Goal: Task Accomplishment & Management: Use online tool/utility

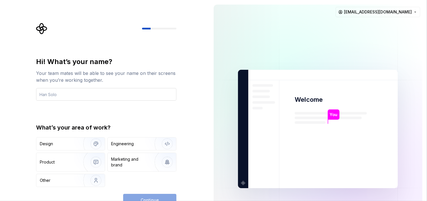
click at [91, 96] on input "text" at bounding box center [106, 94] width 140 height 13
type input "A"
type input "S"
type input "T"
type input "TIN"
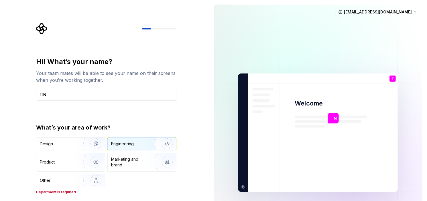
click at [118, 143] on div "Engineering" at bounding box center [122, 144] width 23 height 6
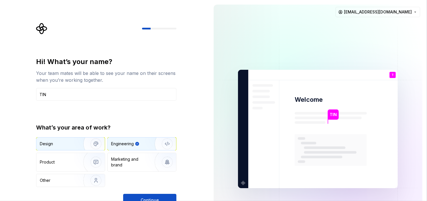
click at [73, 147] on div "Design" at bounding box center [70, 144] width 68 height 13
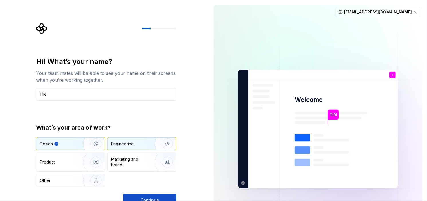
click at [128, 144] on div "Engineering" at bounding box center [122, 144] width 23 height 6
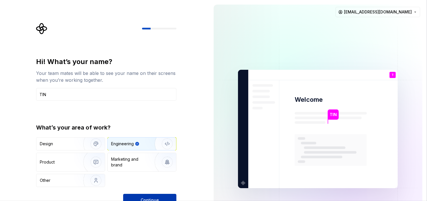
click at [133, 198] on button "Continue" at bounding box center [149, 200] width 53 height 13
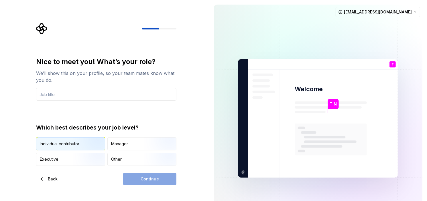
click at [73, 144] on img "button" at bounding box center [91, 151] width 37 height 38
click at [56, 156] on div "Executive" at bounding box center [70, 159] width 68 height 13
click at [67, 147] on div "Individual contributor" at bounding box center [70, 144] width 68 height 13
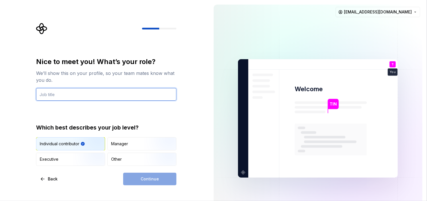
drag, startPoint x: 120, startPoint y: 89, endPoint x: 115, endPoint y: 93, distance: 6.3
click at [118, 90] on input "text" at bounding box center [106, 94] width 140 height 13
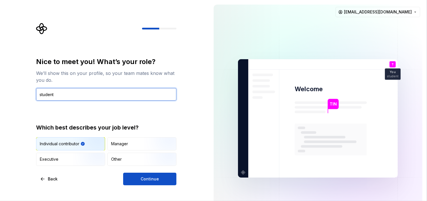
type input "student"
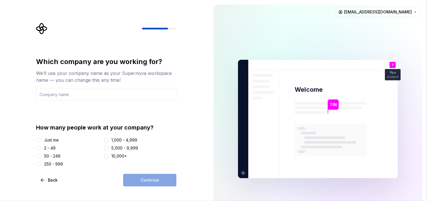
click at [51, 140] on div "Just me" at bounding box center [51, 140] width 15 height 6
click at [41, 140] on button "Just me" at bounding box center [39, 140] width 5 height 5
click at [62, 102] on div "Which company are you working for? We’ll use your company name as your Supernov…" at bounding box center [106, 112] width 140 height 110
click at [63, 96] on input "text" at bounding box center [106, 94] width 140 height 13
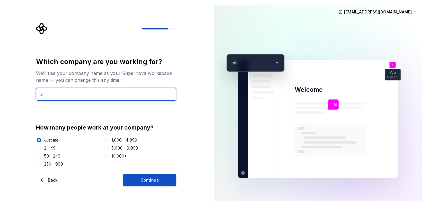
type input "c"
type input "k"
type input "ccc"
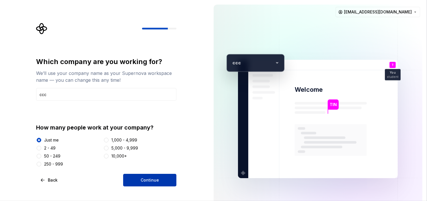
click at [145, 188] on div "Which company are you working for? We’ll use your company name as your Supernov…" at bounding box center [104, 119] width 209 height 238
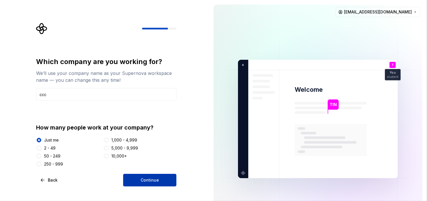
click at [145, 180] on span "Continue" at bounding box center [150, 180] width 18 height 6
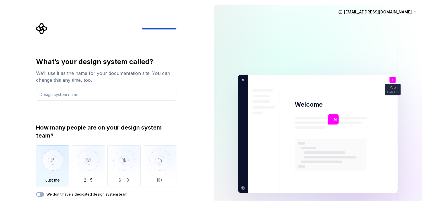
click at [57, 153] on img "button" at bounding box center [52, 164] width 33 height 38
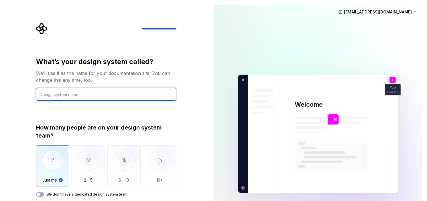
click at [57, 96] on input "text" at bounding box center [106, 94] width 140 height 13
type input "t"
type input "c"
type input "Carbon"
click at [66, 97] on input "Carbon" at bounding box center [106, 94] width 140 height 13
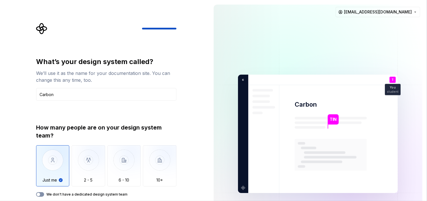
click at [41, 195] on button "We don't have a dedicated design system team" at bounding box center [40, 194] width 8 height 5
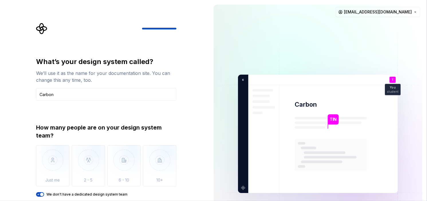
click at [36, 191] on div "How many people are on your design system team? Just me 2 - 5 6 - 10 10+ We don…" at bounding box center [106, 160] width 140 height 73
click at [36, 193] on icon "button" at bounding box center [38, 194] width 5 height 3
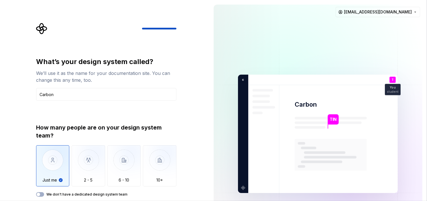
click at [50, 158] on img "button" at bounding box center [52, 164] width 33 height 38
click at [105, 87] on div "What’s your design system called? We’ll use it as the name for your documentati…" at bounding box center [106, 79] width 140 height 44
click at [94, 94] on input "Carbon" at bounding box center [106, 94] width 140 height 13
click at [147, 26] on div at bounding box center [106, 28] width 140 height 11
click at [84, 158] on img "button" at bounding box center [88, 164] width 33 height 38
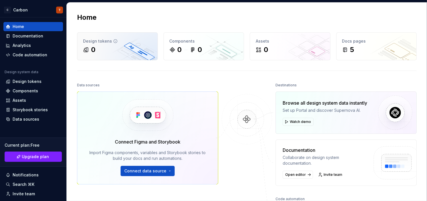
click at [27, 27] on div "Home" at bounding box center [33, 27] width 55 height 6
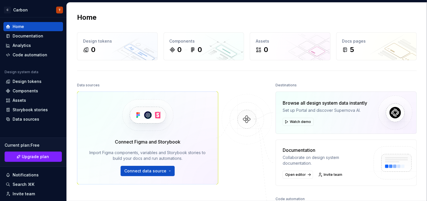
click at [97, 79] on div "Home Design tokens 0 Components 0 0 Assets 0 Docs pages 5 Data sources Connect …" at bounding box center [247, 135] width 360 height 264
click at [23, 79] on div "Design tokens" at bounding box center [27, 82] width 29 height 6
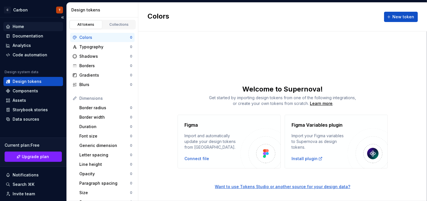
click at [21, 22] on div "Home" at bounding box center [33, 26] width 60 height 9
click at [17, 25] on div "Home" at bounding box center [18, 27] width 11 height 6
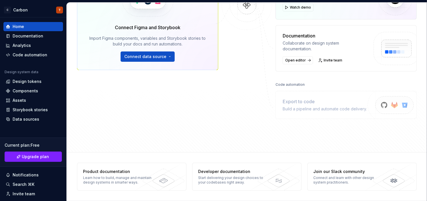
scroll to position [91, 0]
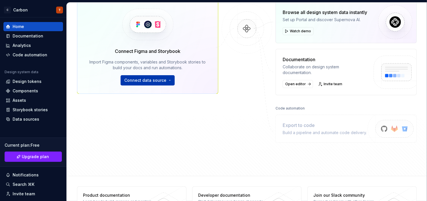
click at [149, 80] on span "Connect data source" at bounding box center [145, 81] width 42 height 6
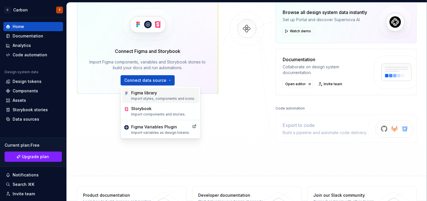
click at [144, 92] on div "Figma library" at bounding box center [163, 93] width 64 height 6
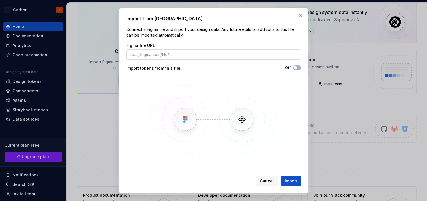
click at [152, 53] on input "Figma file URL" at bounding box center [213, 55] width 175 height 10
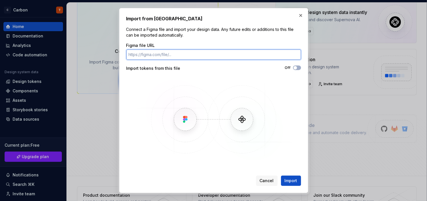
paste input "[URL][DOMAIN_NAME]"
type input "[URL][DOMAIN_NAME]"
click at [281, 176] on button "Import" at bounding box center [291, 181] width 20 height 10
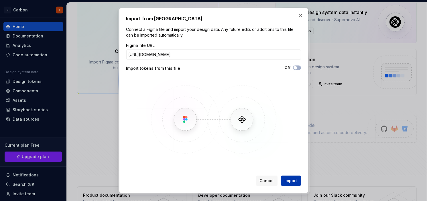
scroll to position [0, 0]
click at [291, 182] on span "Import" at bounding box center [290, 181] width 13 height 6
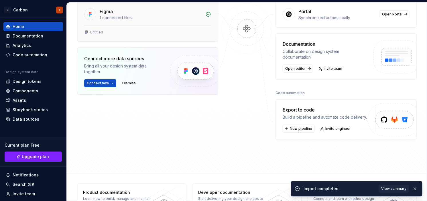
click at [134, 27] on div "Untitled" at bounding box center [147, 33] width 141 height 16
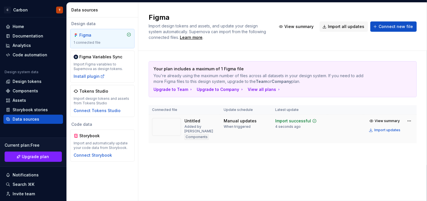
click at [175, 127] on img at bounding box center [166, 127] width 29 height 18
click at [181, 126] on div "Untitled Added by TIN Components" at bounding box center [184, 129] width 65 height 22
click at [170, 151] on div "Your plan includes a maximum of 1 Figma file You're already using the maximum n…" at bounding box center [283, 108] width 268 height 114
click at [216, 125] on div "Untitled Added by TIN Components" at bounding box center [184, 129] width 65 height 22
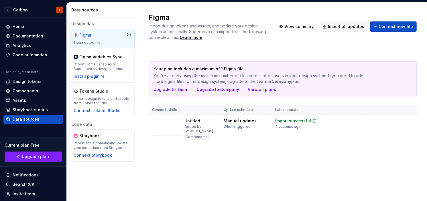
click at [100, 33] on div "Figma" at bounding box center [92, 35] width 27 height 6
click at [95, 36] on div "Figma" at bounding box center [92, 35] width 27 height 6
click at [304, 25] on span "View summary" at bounding box center [298, 27] width 29 height 6
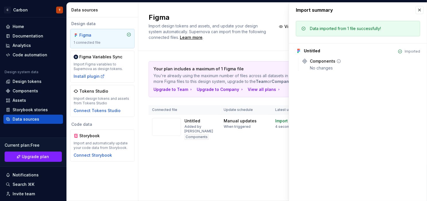
click at [313, 66] on div "No changes" at bounding box center [365, 68] width 110 height 6
click at [415, 13] on div "Import summary" at bounding box center [358, 10] width 138 height 15
click at [422, 13] on button "button" at bounding box center [419, 10] width 8 height 8
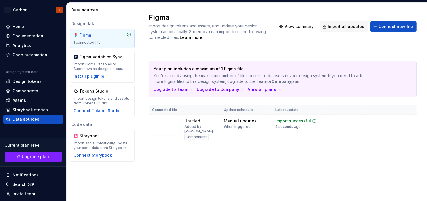
click at [74, 11] on div "Data sources" at bounding box center [103, 10] width 64 height 6
click at [59, 16] on button "Collapse sidebar" at bounding box center [62, 17] width 8 height 8
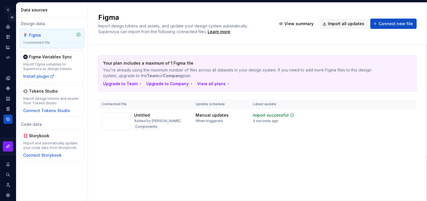
click at [8, 16] on button "Expand sidebar" at bounding box center [12, 17] width 8 height 8
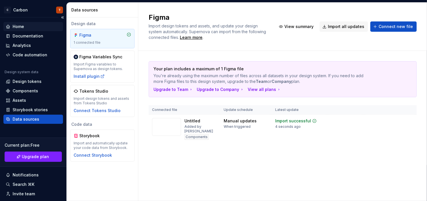
click at [6, 24] on div "Home" at bounding box center [33, 27] width 55 height 6
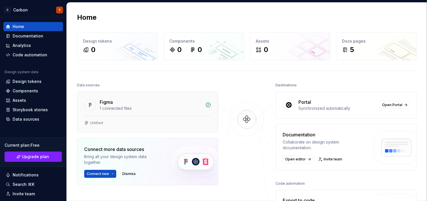
click at [107, 121] on div "Untitled" at bounding box center [147, 123] width 127 height 5
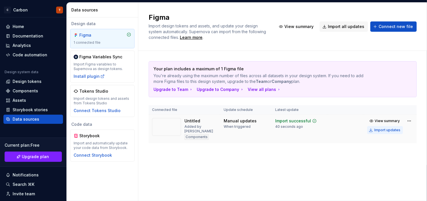
click at [378, 131] on div "Import updates" at bounding box center [387, 130] width 26 height 5
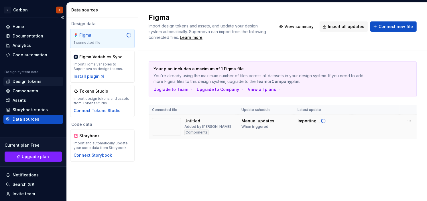
click at [23, 84] on div "Design tokens" at bounding box center [27, 82] width 29 height 6
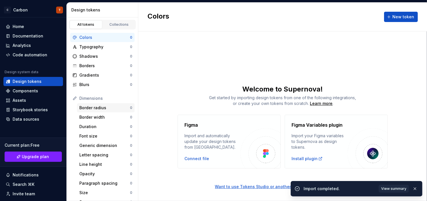
click at [89, 107] on div "Border radius" at bounding box center [104, 108] width 51 height 6
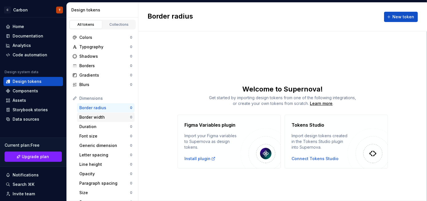
click at [90, 119] on div "Border width" at bounding box center [104, 117] width 51 height 6
click at [90, 128] on div "Duration" at bounding box center [104, 127] width 51 height 6
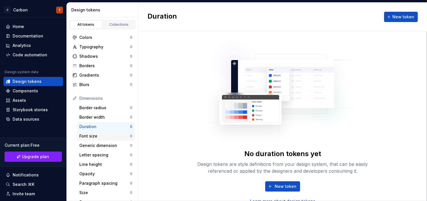
click at [90, 136] on div "Font size" at bounding box center [104, 136] width 51 height 6
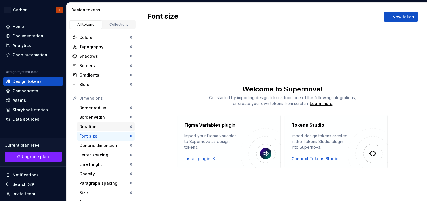
click at [90, 127] on div "Duration" at bounding box center [104, 127] width 51 height 6
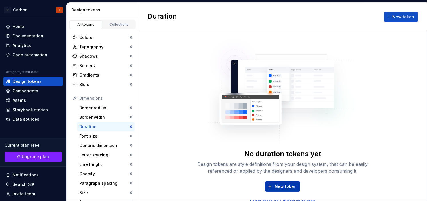
click at [275, 184] on span "New token" at bounding box center [285, 187] width 22 height 6
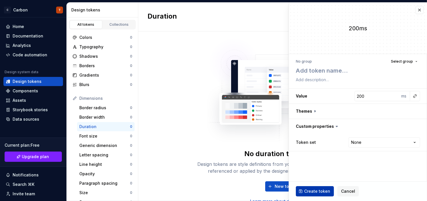
click at [305, 191] on span "Create token" at bounding box center [317, 192] width 26 height 6
type textarea "*"
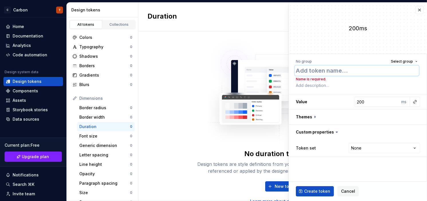
type textarea "c"
type textarea "*"
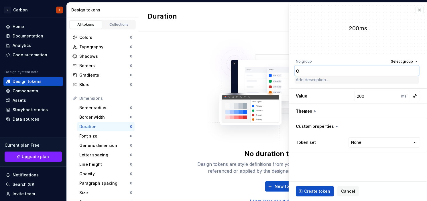
type textarea "cc"
type textarea "*"
type textarea "c"
type textarea "*"
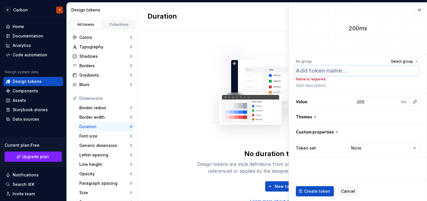
type textarea ":"
type textarea "*"
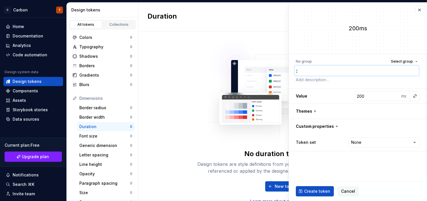
type textarea "*"
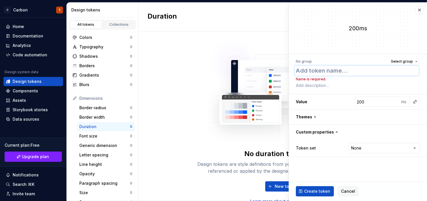
type textarea "k"
type textarea "*"
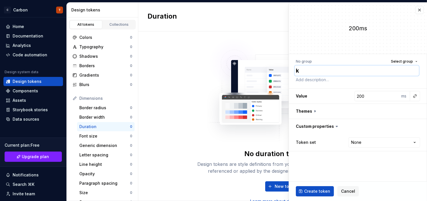
type textarea "ko"
type textarea "*"
type textarea "ko"
type textarea "*"
type textarea "ko b"
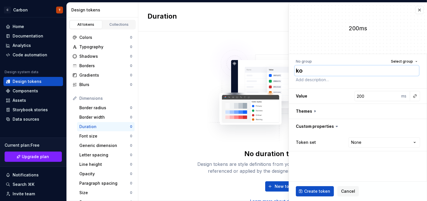
type textarea "*"
type textarea "ko bt"
type textarea "*"
type textarea "ko bt"
click at [301, 191] on button "Create token" at bounding box center [315, 191] width 38 height 10
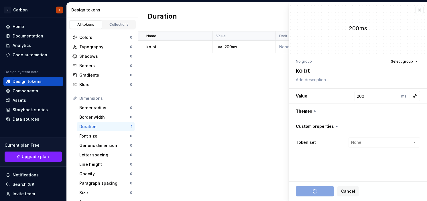
type textarea "*"
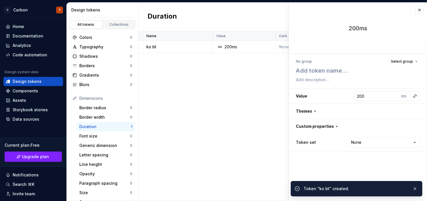
click at [229, 87] on div "Name Value Dark Token set Description Last updated ko bt 200ms None None less t…" at bounding box center [282, 116] width 288 height 170
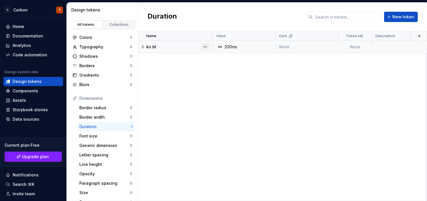
click at [205, 49] on button "button" at bounding box center [205, 47] width 8 height 8
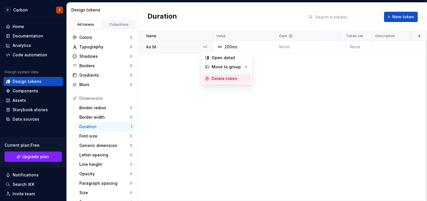
click at [209, 82] on div "Delete token" at bounding box center [226, 78] width 49 height 9
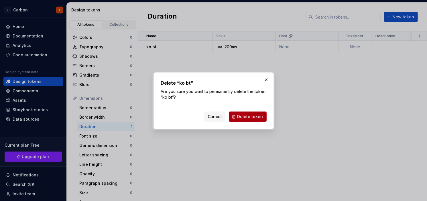
click at [239, 114] on button "Delete token" at bounding box center [248, 117] width 38 height 10
click at [239, 115] on div "Cancel Delete token" at bounding box center [235, 117] width 63 height 10
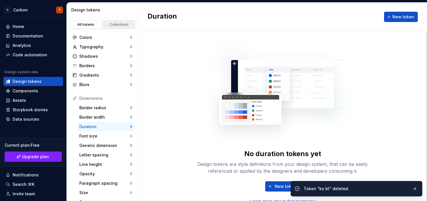
click at [117, 25] on div "Collections" at bounding box center [119, 24] width 29 height 5
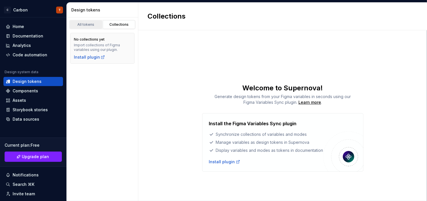
click at [78, 23] on div "All tokens" at bounding box center [86, 24] width 29 height 5
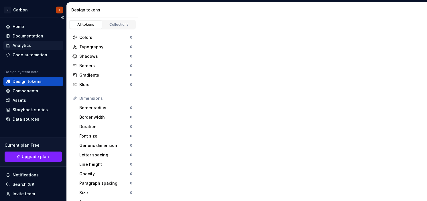
click at [27, 45] on div "Analytics" at bounding box center [22, 46] width 18 height 6
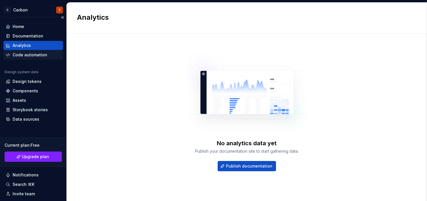
click at [36, 58] on div "Code automation" at bounding box center [33, 54] width 60 height 9
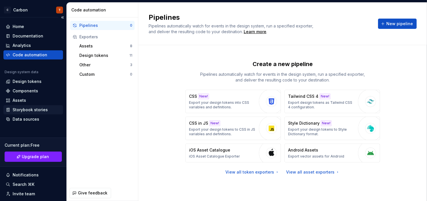
click at [34, 110] on div "Storybook stories" at bounding box center [30, 110] width 35 height 6
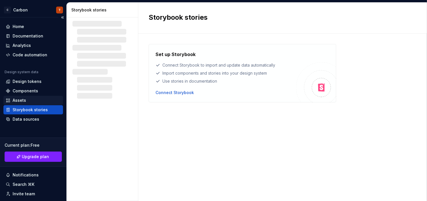
click at [20, 101] on div "Assets" at bounding box center [19, 101] width 13 height 6
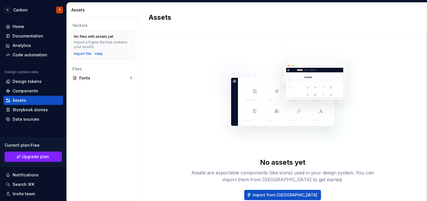
scroll to position [2, 0]
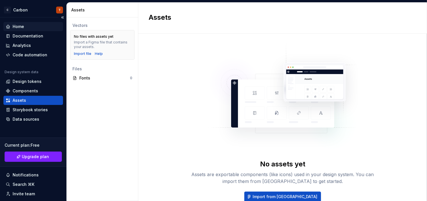
click at [15, 27] on div "Home" at bounding box center [18, 27] width 11 height 6
